Goal: Transaction & Acquisition: Subscribe to service/newsletter

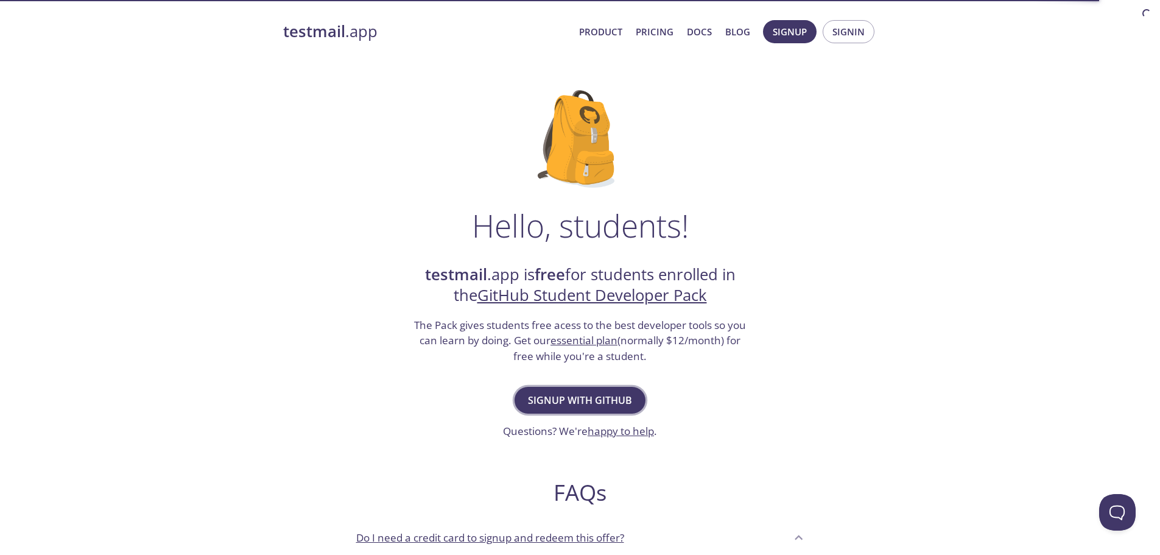
click at [601, 402] on span "Signup with GitHub" at bounding box center [580, 400] width 104 height 17
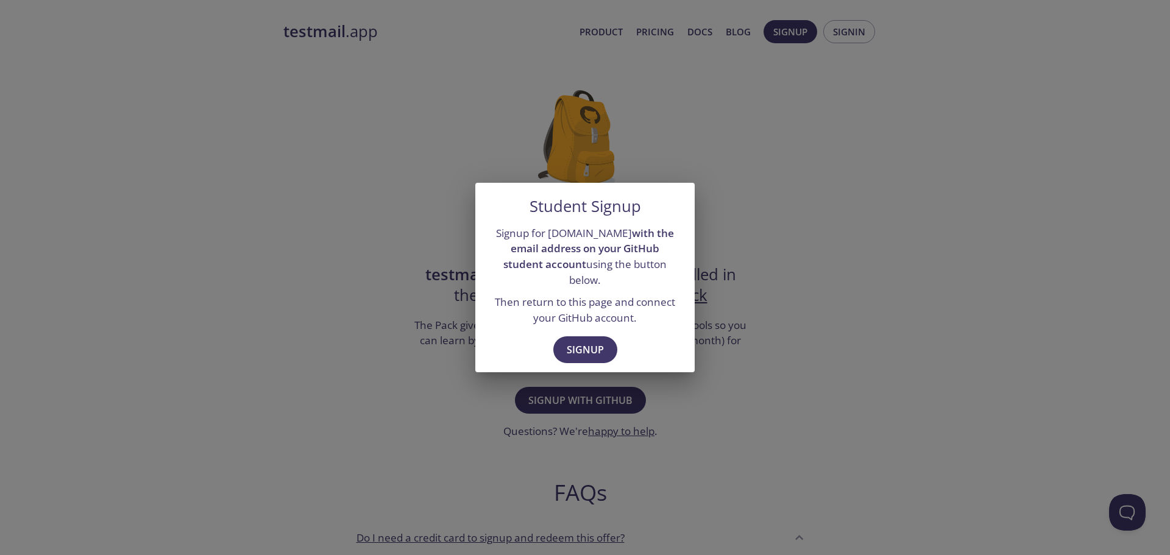
click at [707, 397] on div "Student Signup Signup for [DOMAIN_NAME] with the email address on your GitHub s…" at bounding box center [585, 277] width 1170 height 555
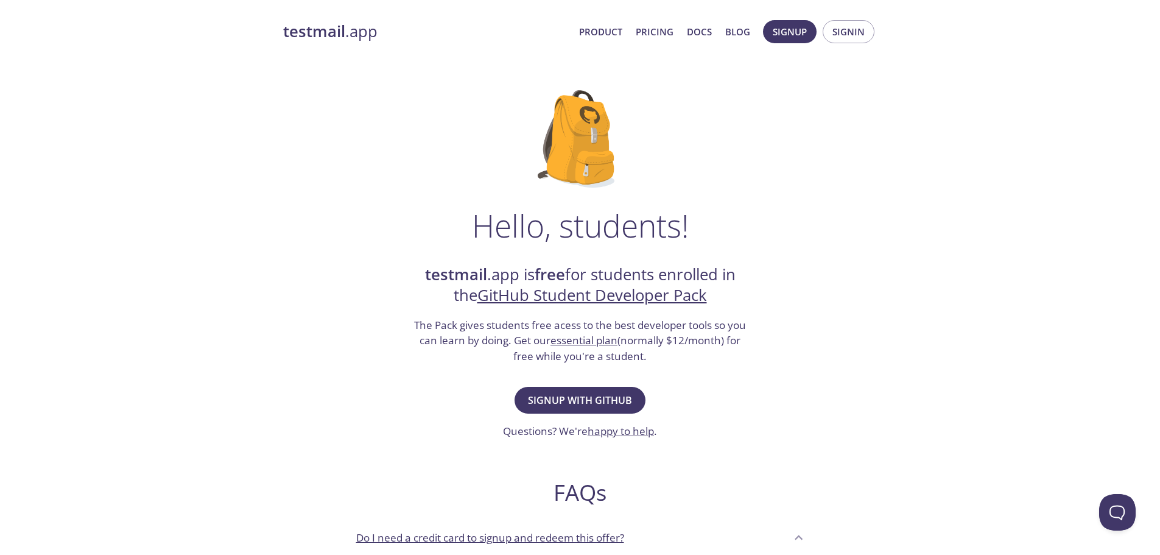
scroll to position [122, 0]
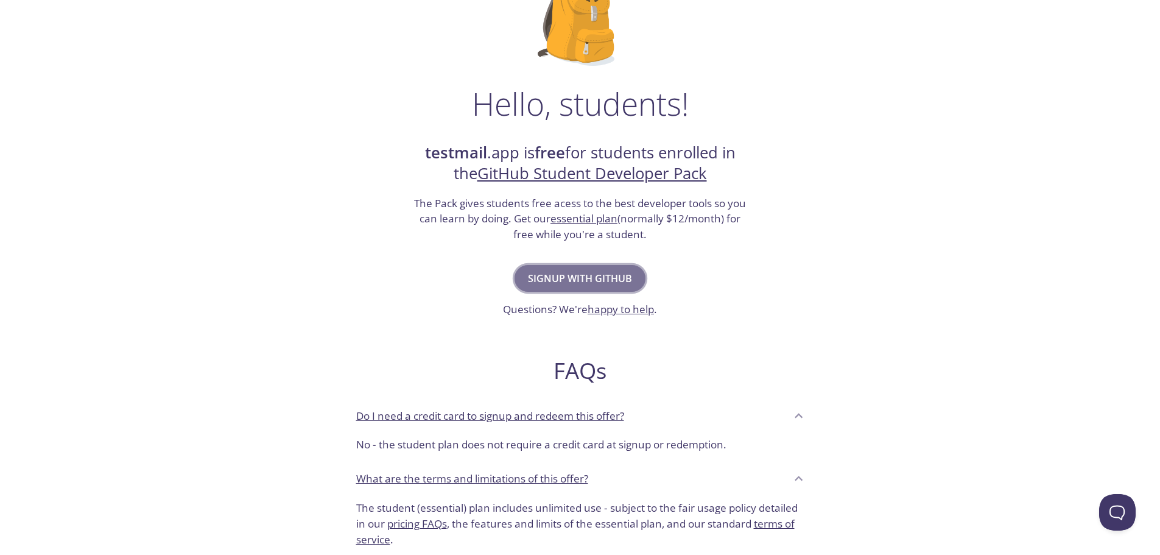
click at [615, 275] on span "Signup with GitHub" at bounding box center [580, 278] width 104 height 17
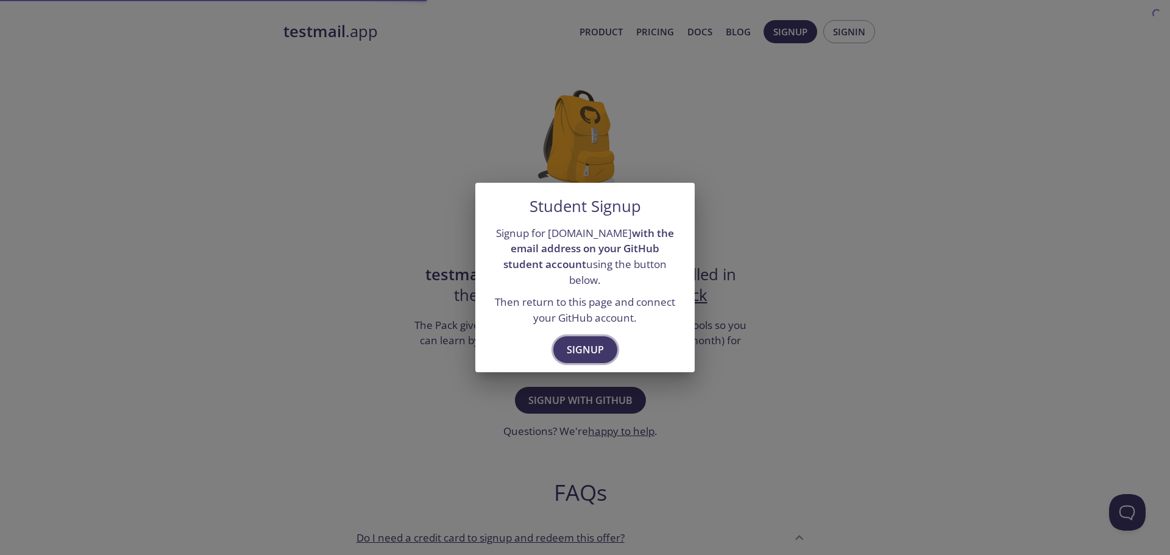
click at [587, 336] on button "Signup" at bounding box center [585, 349] width 64 height 27
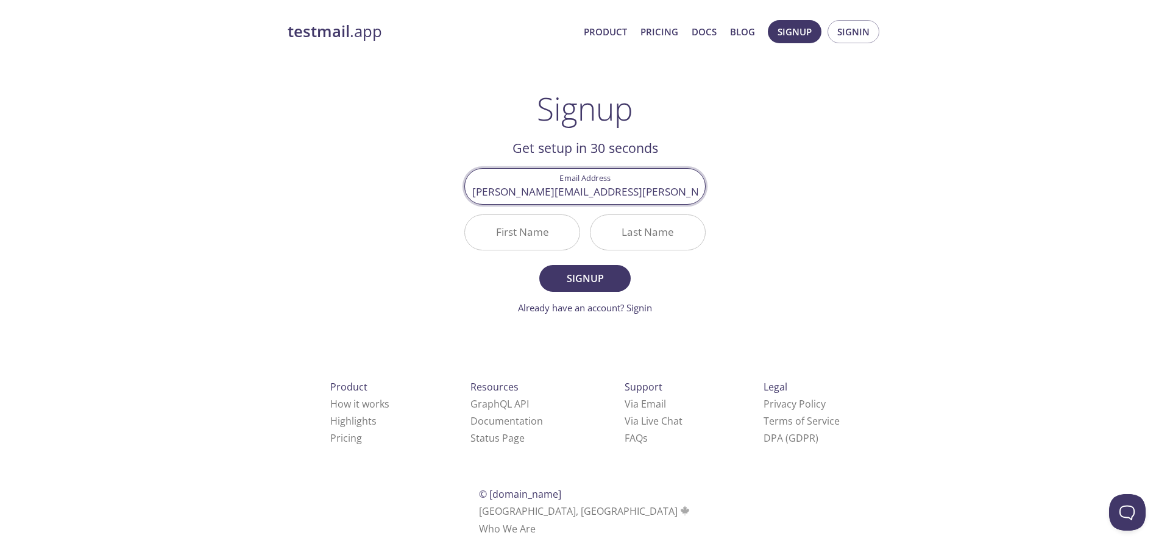
type input "[PERSON_NAME][EMAIL_ADDRESS][PERSON_NAME][DOMAIN_NAME]"
click at [552, 241] on input "First Name" at bounding box center [522, 232] width 115 height 35
type input "[PERSON_NAME]"
click at [575, 278] on span "Signup" at bounding box center [584, 278] width 65 height 17
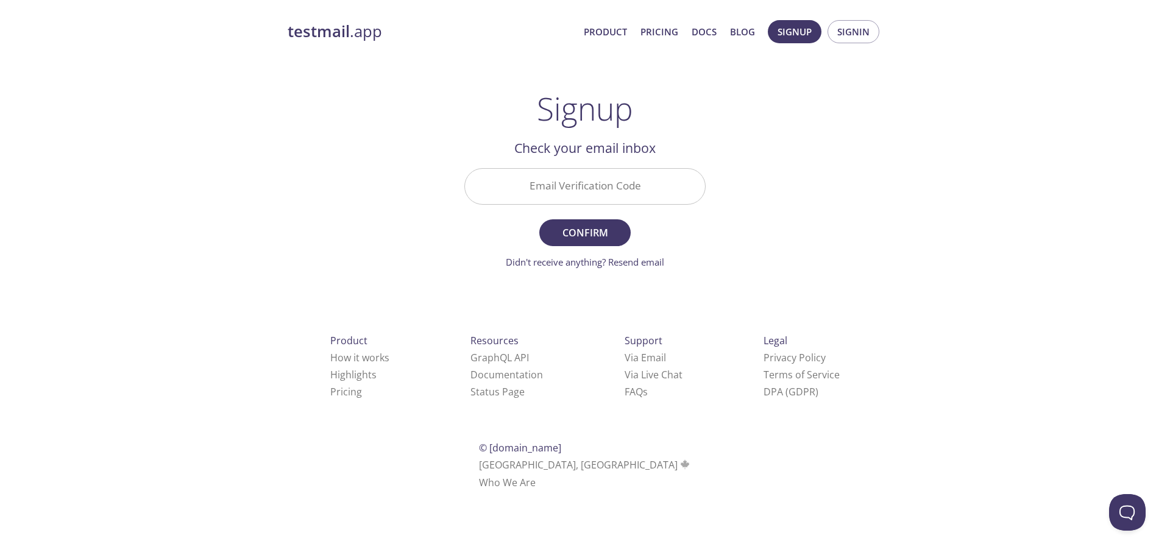
click at [587, 188] on input "Email Verification Code" at bounding box center [585, 186] width 240 height 35
paste input "1KQGMNP"
type input "1KQGMNP"
click at [568, 241] on button "Confirm" at bounding box center [584, 232] width 91 height 27
